Goal: Find specific page/section: Find specific page/section

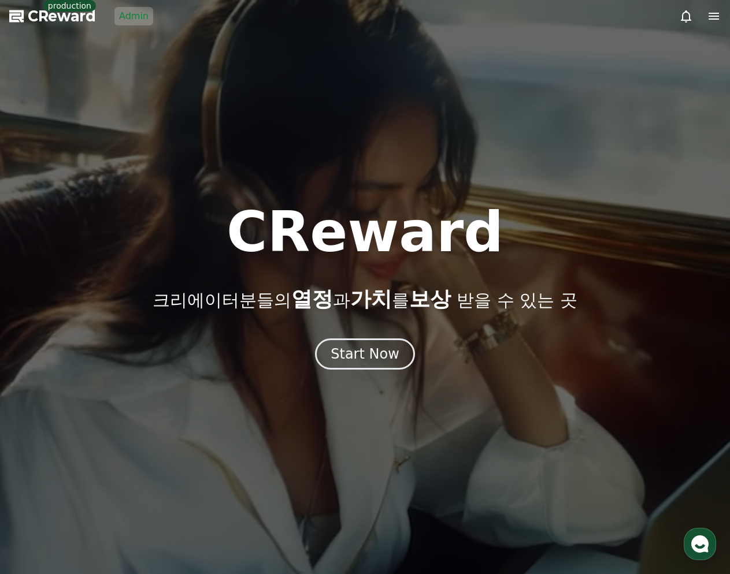
click at [128, 20] on link "Admin" at bounding box center [133, 16] width 39 height 18
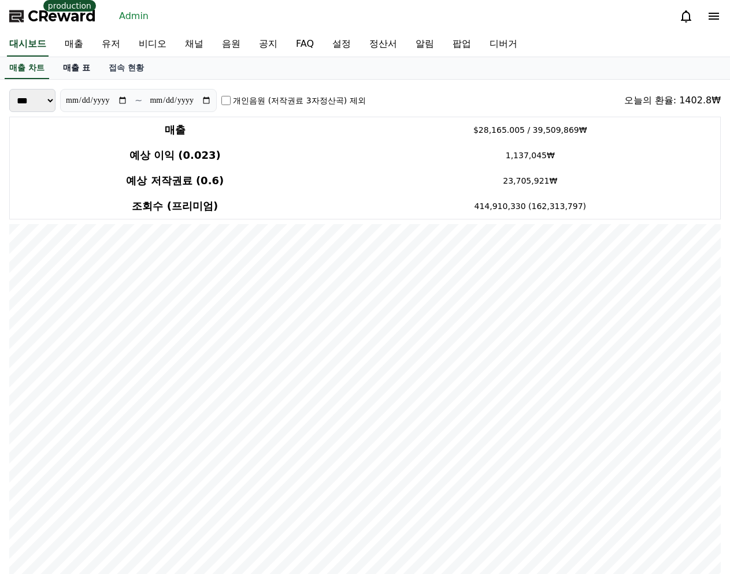
click at [64, 66] on link "매출 표" at bounding box center [77, 68] width 46 height 22
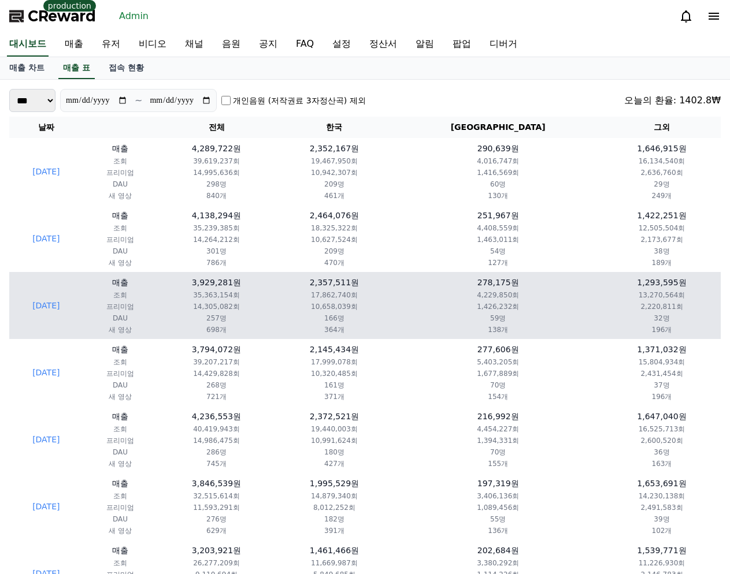
scroll to position [7, 0]
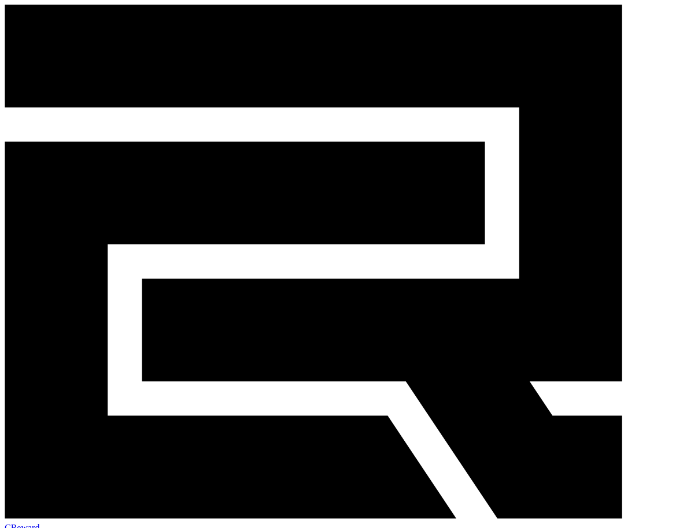
drag, startPoint x: 269, startPoint y: 16, endPoint x: 276, endPoint y: 15, distance: 7.0
click at [270, 16] on div "CReward production Admin" at bounding box center [349, 306] width 688 height 603
